Goal: Check status

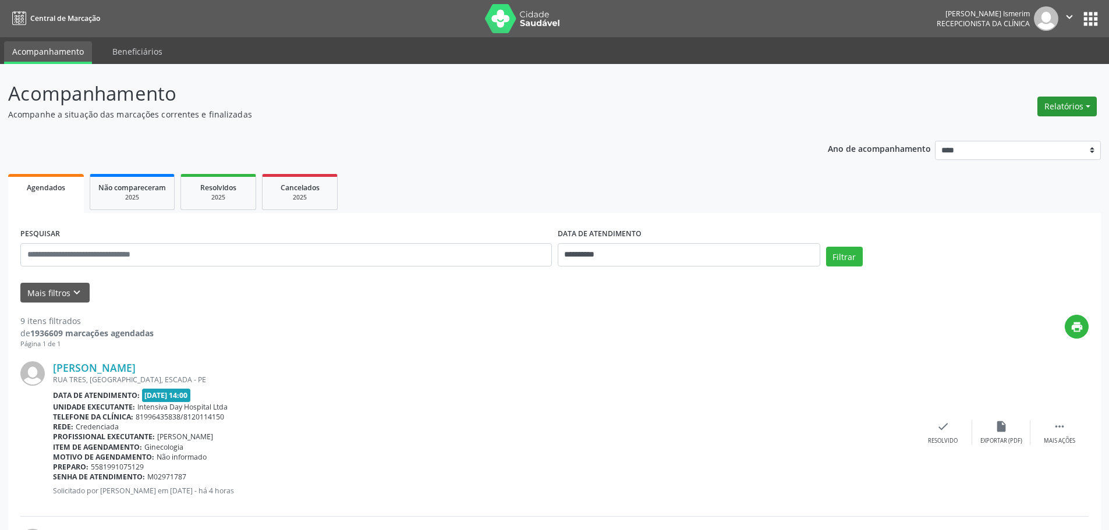
click at [1067, 109] on button "Relatórios" at bounding box center [1066, 107] width 59 height 20
click at [1038, 132] on link "Agendamentos" at bounding box center [1034, 131] width 125 height 16
select select "*"
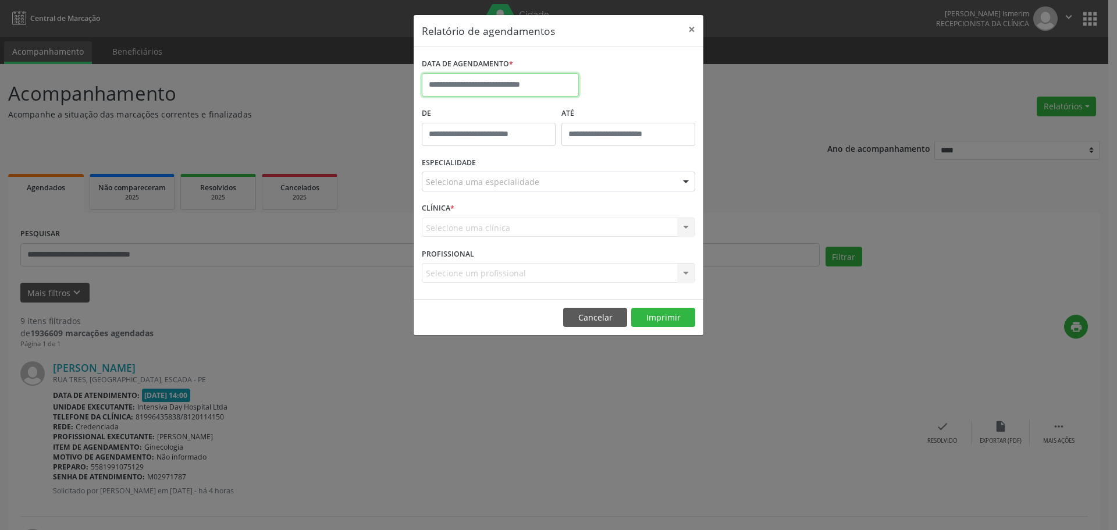
click at [509, 84] on input "text" at bounding box center [500, 84] width 157 height 23
click at [484, 168] on span "7" at bounding box center [485, 169] width 23 height 23
type input "**********"
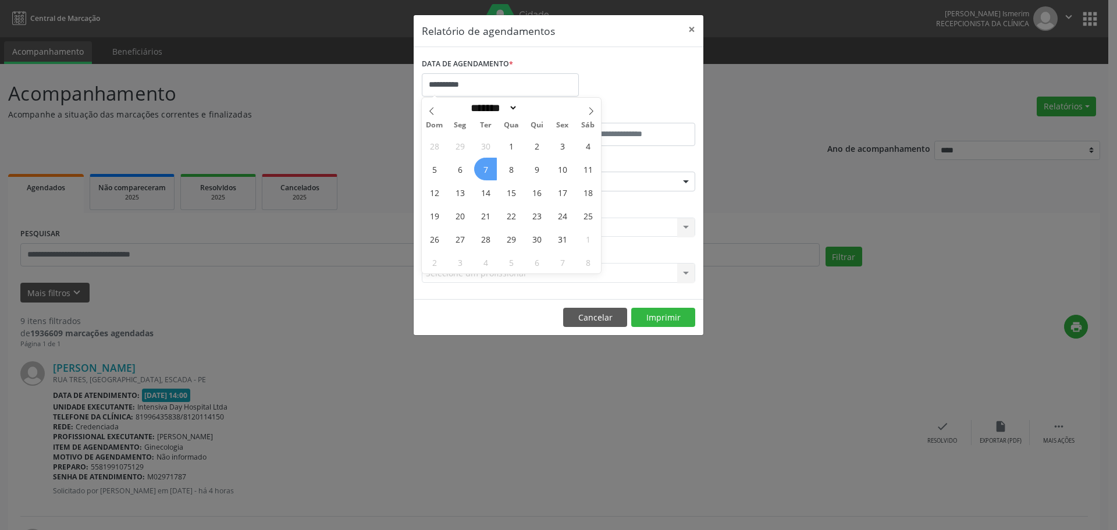
click at [480, 169] on span "7" at bounding box center [485, 169] width 23 height 23
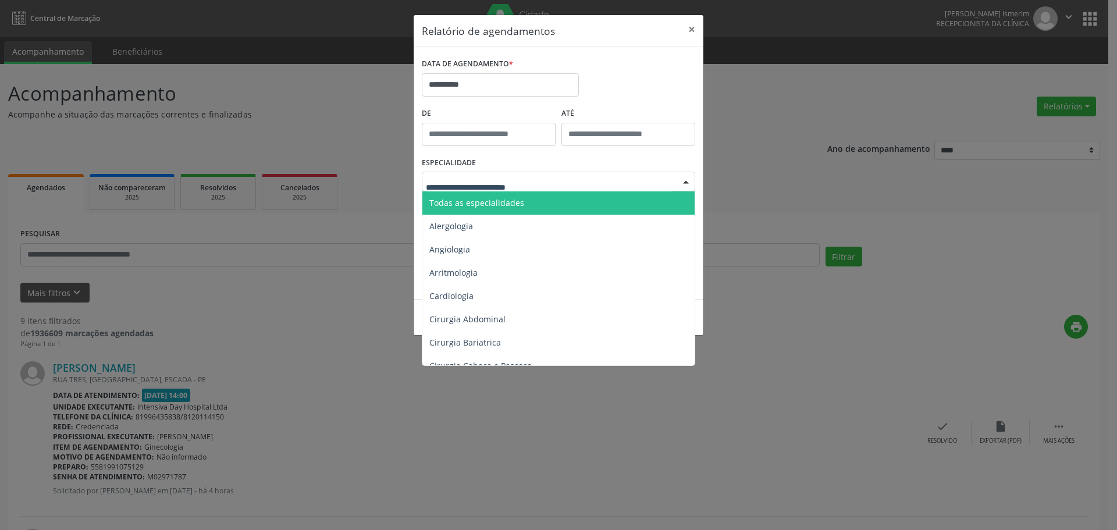
click at [524, 200] on span "Todas as especialidades" at bounding box center [559, 202] width 274 height 23
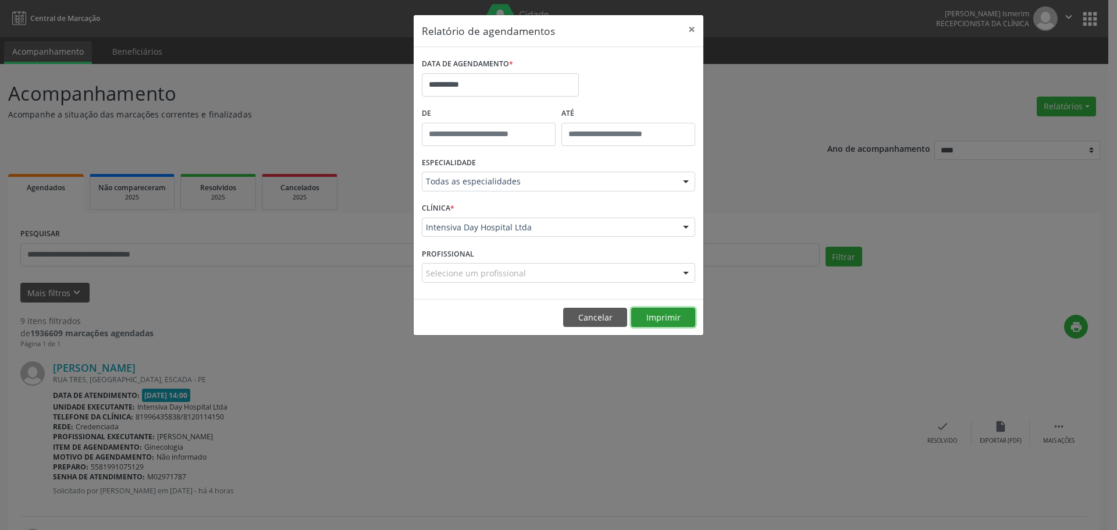
click at [658, 321] on button "Imprimir" at bounding box center [663, 318] width 64 height 20
